Goal: Entertainment & Leisure: Consume media (video, audio)

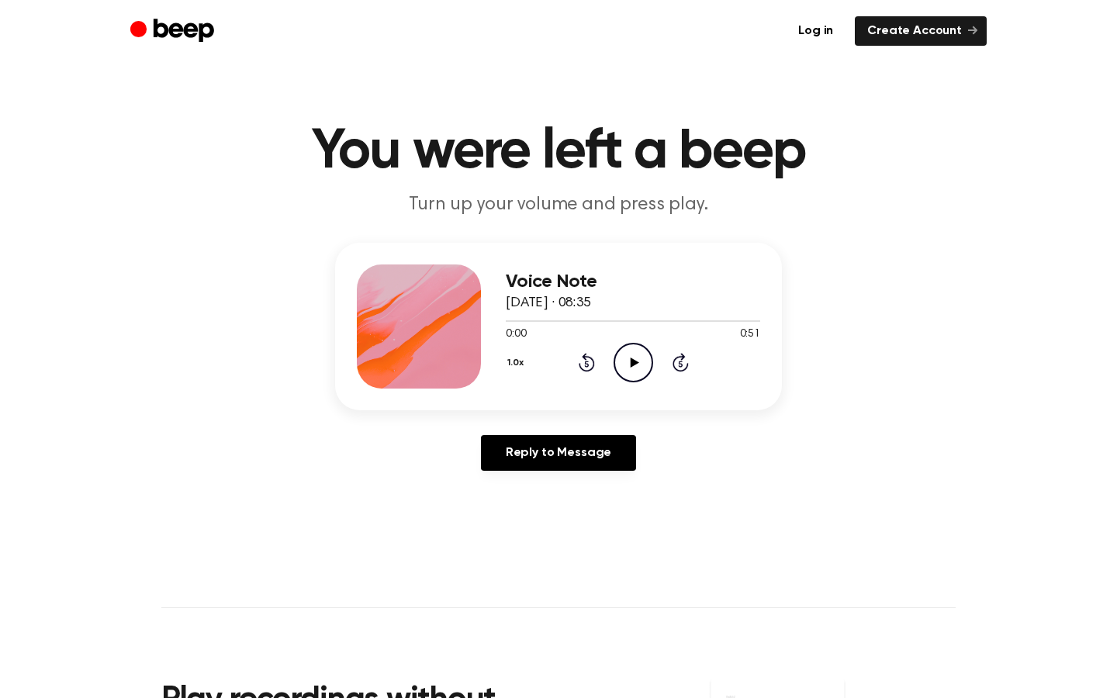
click at [618, 352] on icon "Play Audio" at bounding box center [634, 363] width 40 height 40
click at [640, 371] on icon "Play Audio" at bounding box center [634, 363] width 40 height 40
click at [640, 371] on icon "Pause Audio" at bounding box center [634, 363] width 40 height 40
drag, startPoint x: 536, startPoint y: 317, endPoint x: 513, endPoint y: 317, distance: 23.3
click at [513, 317] on div at bounding box center [633, 320] width 255 height 12
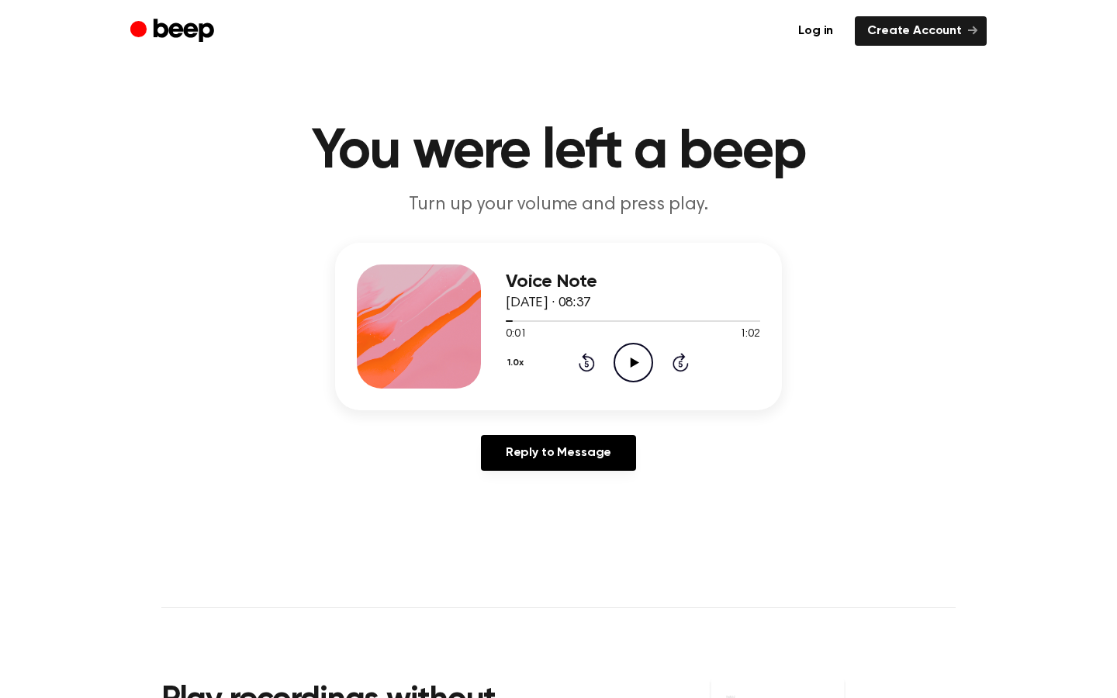
click at [635, 363] on icon at bounding box center [634, 363] width 9 height 10
click at [635, 363] on icon at bounding box center [633, 363] width 7 height 10
drag, startPoint x: 549, startPoint y: 317, endPoint x: 407, endPoint y: 317, distance: 142.0
click at [407, 317] on div "Voice Note [DATE] · 08:37 0:14 1:02 Your browser does not support the [object O…" at bounding box center [558, 327] width 447 height 168
click at [528, 327] on div "0:14 1:02" at bounding box center [633, 335] width 255 height 16
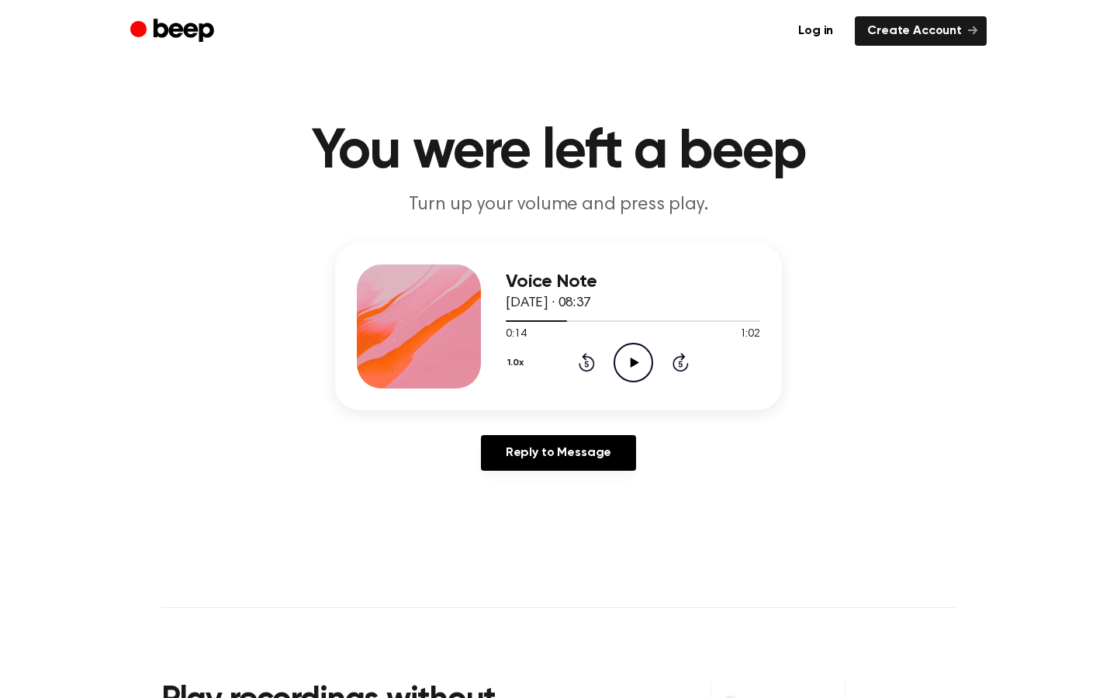
drag, startPoint x: 562, startPoint y: 319, endPoint x: 495, endPoint y: 319, distance: 66.7
click at [495, 319] on div "Voice Note [DATE] · 08:37 0:14 1:02 Your browser does not support the [object O…" at bounding box center [558, 327] width 447 height 168
drag, startPoint x: 560, startPoint y: 322, endPoint x: 501, endPoint y: 322, distance: 59.8
click at [501, 322] on div "Voice Note [DATE] · 08:37 0:14 1:02 Your browser does not support the [object O…" at bounding box center [558, 327] width 447 height 168
click at [586, 359] on icon at bounding box center [587, 362] width 16 height 19
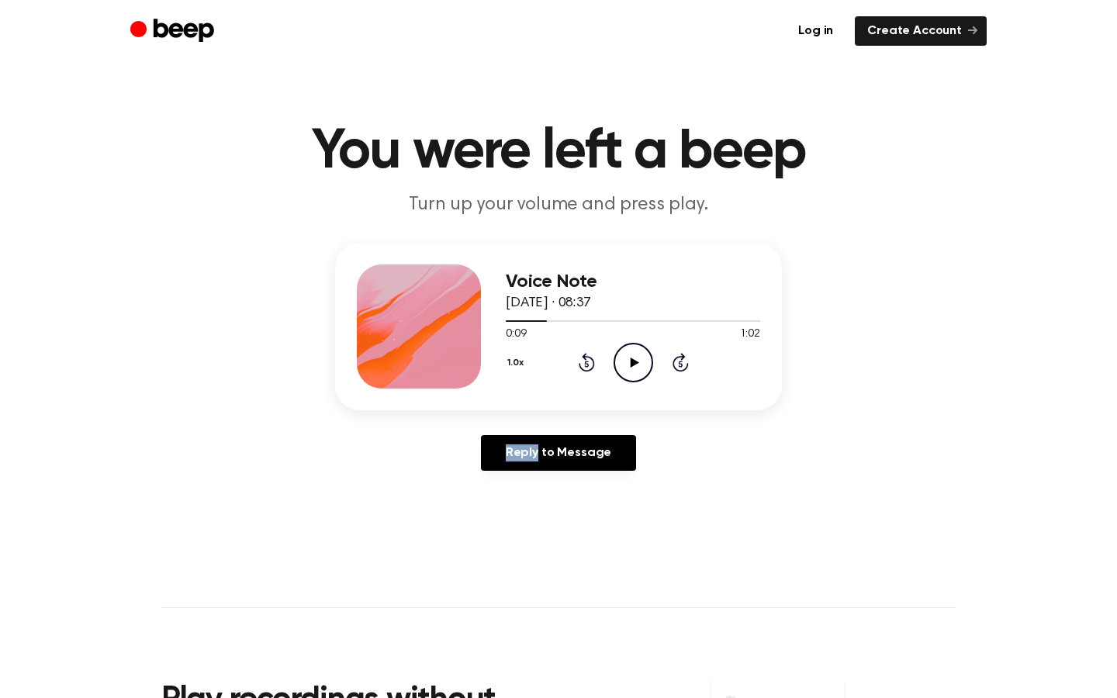
click at [586, 359] on icon at bounding box center [587, 362] width 16 height 19
click at [623, 363] on icon "Play Audio" at bounding box center [634, 363] width 40 height 40
